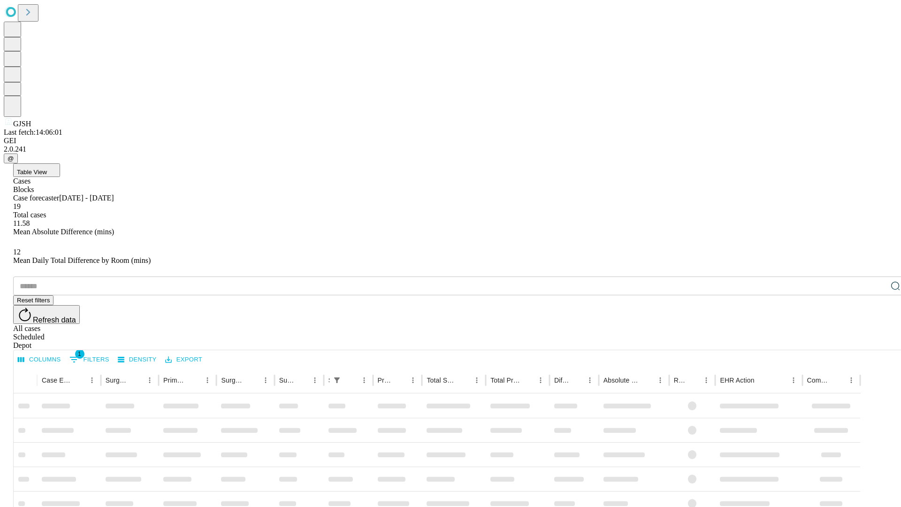
click at [47, 168] on span "Table View" at bounding box center [32, 171] width 30 height 7
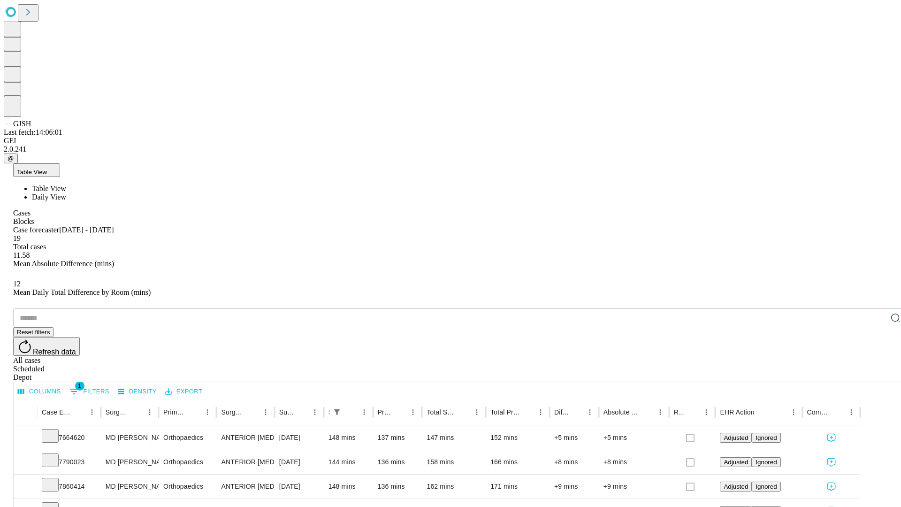
click at [66, 193] on span "Daily View" at bounding box center [49, 197] width 34 height 8
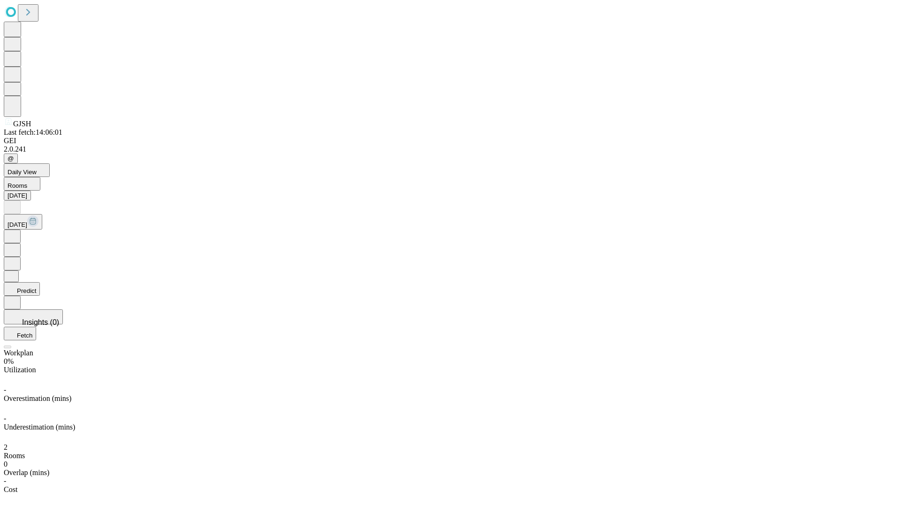
click at [40, 282] on button "Predict" at bounding box center [22, 289] width 36 height 14
